Goal: Find specific page/section: Find specific page/section

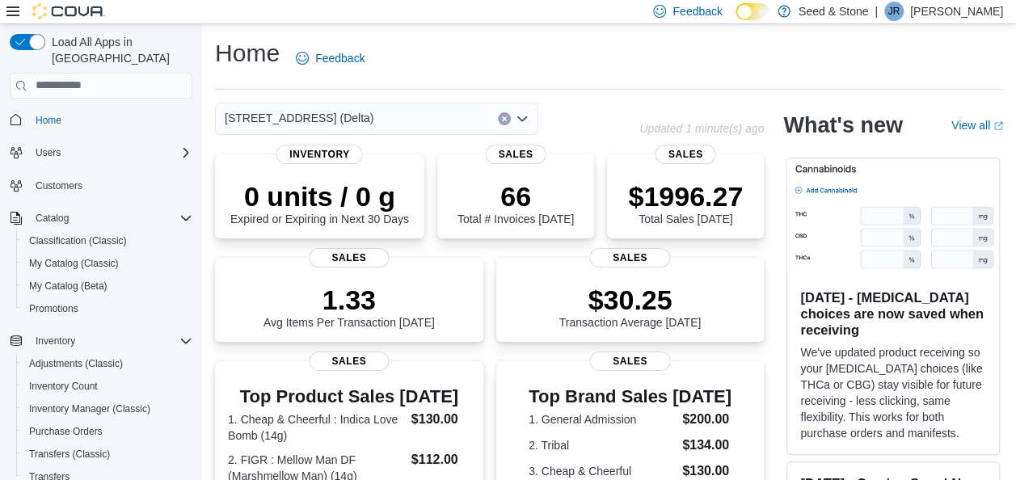
click at [437, 121] on div "[STREET_ADDRESS] (Delta)" at bounding box center [376, 119] width 323 height 32
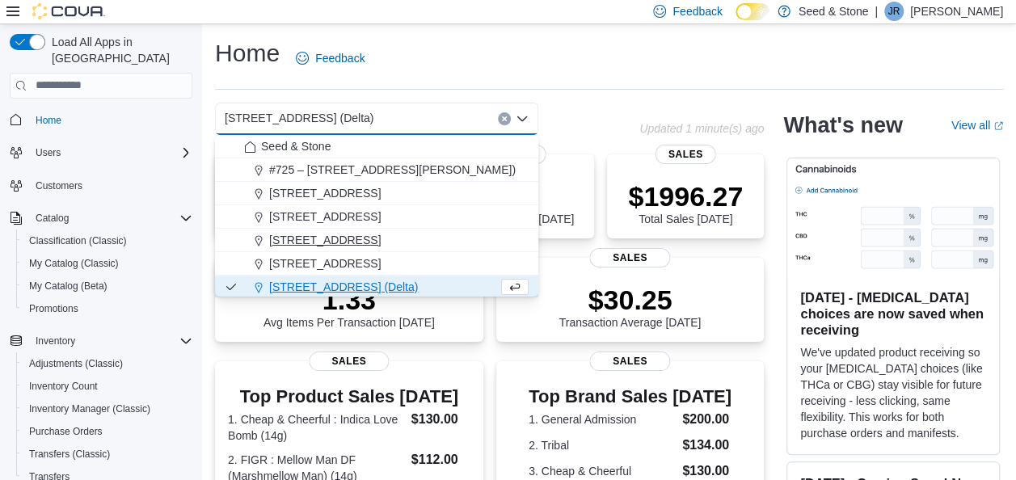
click at [381, 236] on span "[STREET_ADDRESS]" at bounding box center [325, 240] width 112 height 16
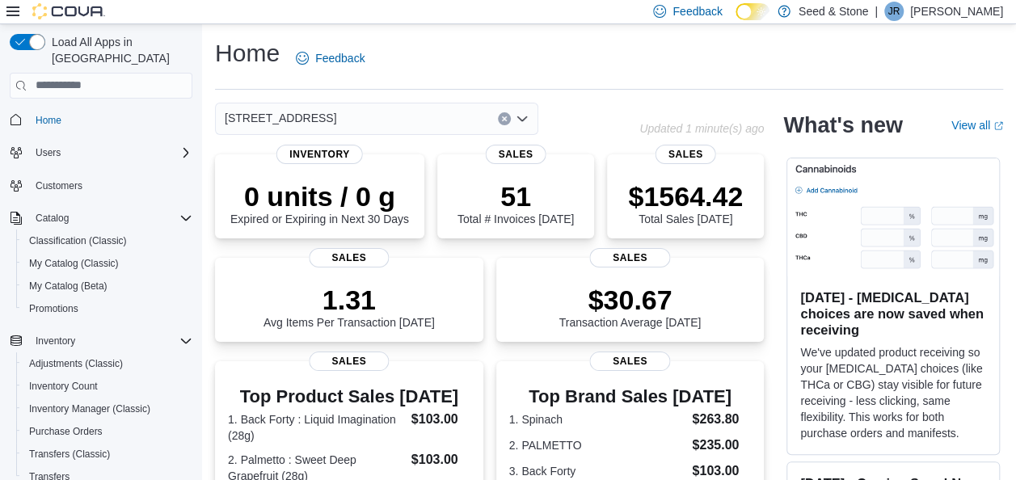
click at [418, 114] on div "[STREET_ADDRESS]" at bounding box center [376, 119] width 323 height 32
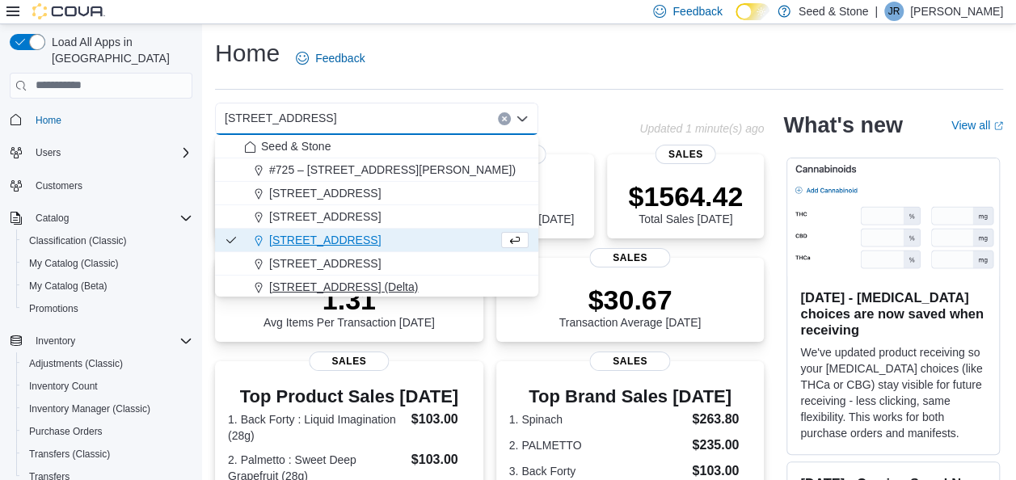
click at [377, 286] on span "[STREET_ADDRESS] (Delta)" at bounding box center [343, 287] width 149 height 16
